Goal: Task Accomplishment & Management: Use online tool/utility

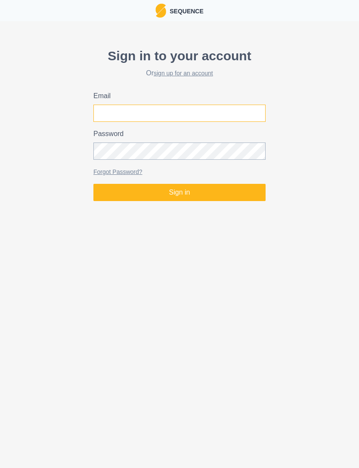
click at [106, 111] on input "Email" at bounding box center [179, 113] width 172 height 17
type input "[EMAIL_ADDRESS][DOMAIN_NAME]"
click at [179, 192] on button "Sign in" at bounding box center [179, 192] width 172 height 17
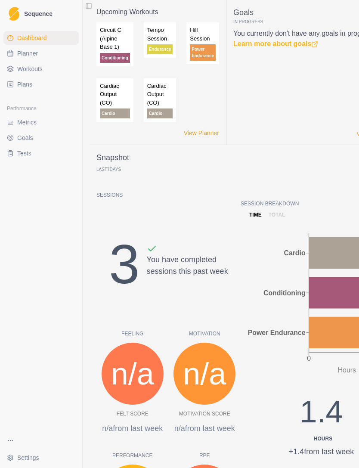
click at [17, 57] on link "Planner" at bounding box center [40, 53] width 75 height 14
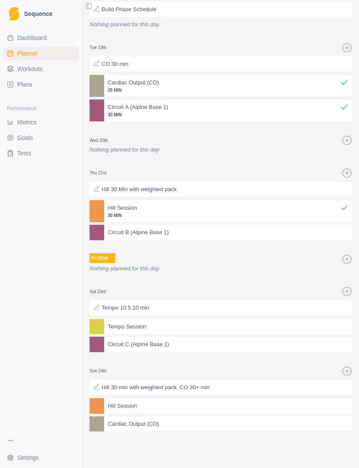
scroll to position [69, 0]
click at [110, 409] on div "Hill Session" at bounding box center [228, 405] width 248 height 15
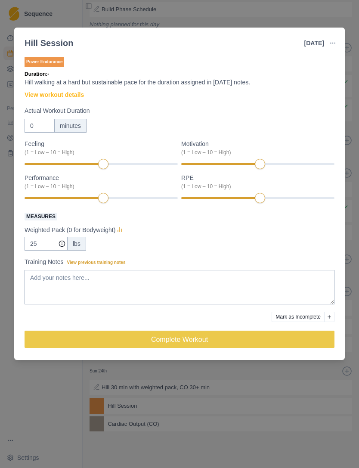
click at [41, 95] on link "View workout details" at bounding box center [54, 94] width 59 height 9
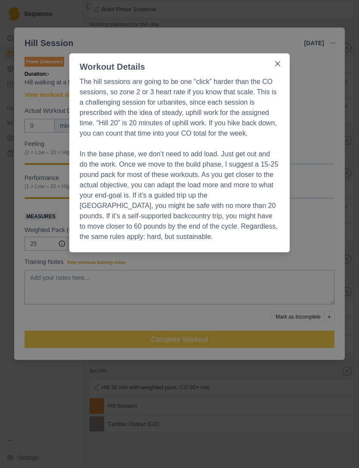
click at [278, 69] on button "Close" at bounding box center [278, 64] width 14 height 14
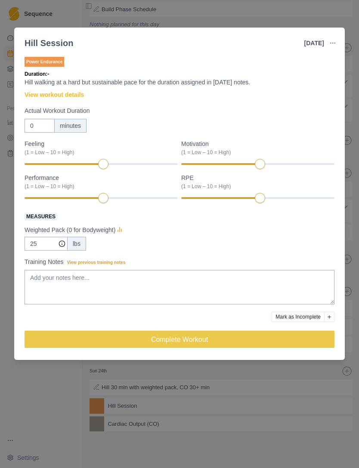
click at [71, 390] on div "Hill Session [DATE] Link To Goal View Workout Metrics Edit Original Workout Res…" at bounding box center [179, 234] width 359 height 468
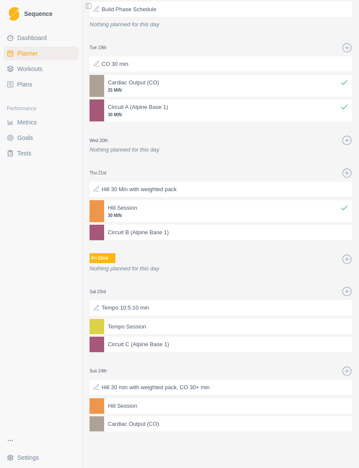
click at [114, 349] on p "Circuit C (Alpine Base 1)" at bounding box center [138, 344] width 61 height 9
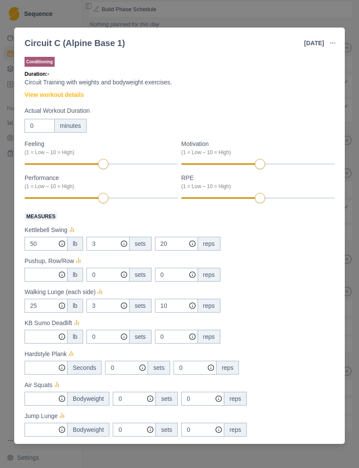
click at [49, 95] on link "View workout details" at bounding box center [54, 94] width 59 height 9
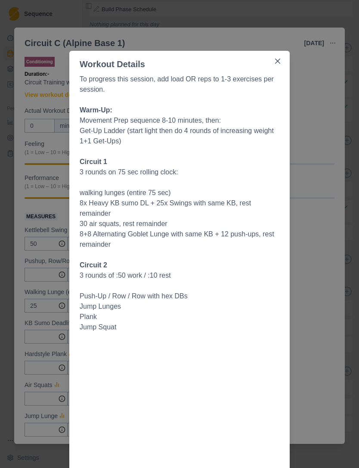
scroll to position [0, 0]
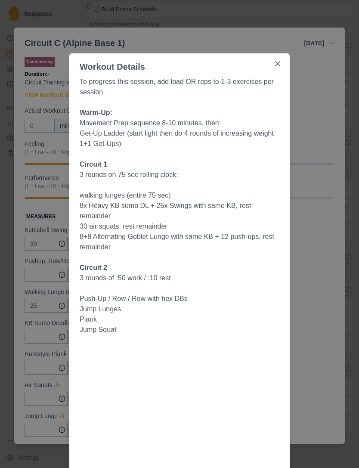
click at [281, 62] on button "Close" at bounding box center [278, 64] width 14 height 14
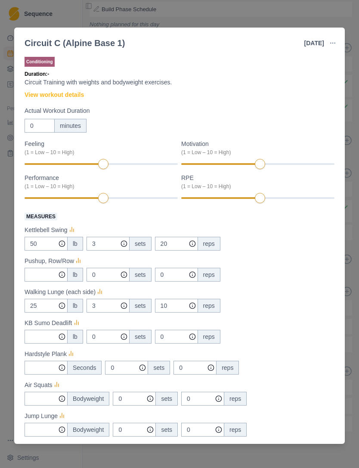
click at [304, 16] on div "Circuit C (Alpine Base 1) [DATE] Link To Goal View Workout Metrics Edit Origina…" at bounding box center [179, 234] width 359 height 468
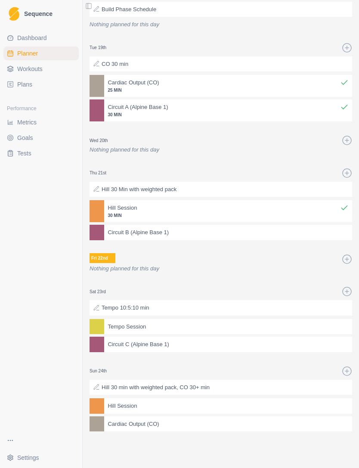
select select "month"
